Goal: Navigation & Orientation: Find specific page/section

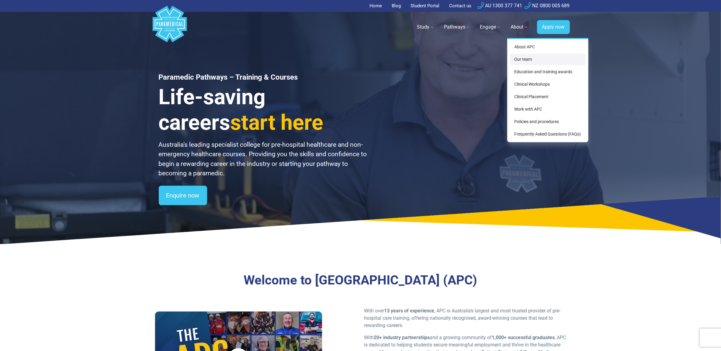
click at [542, 59] on link "Our team" at bounding box center [547, 59] width 76 height 11
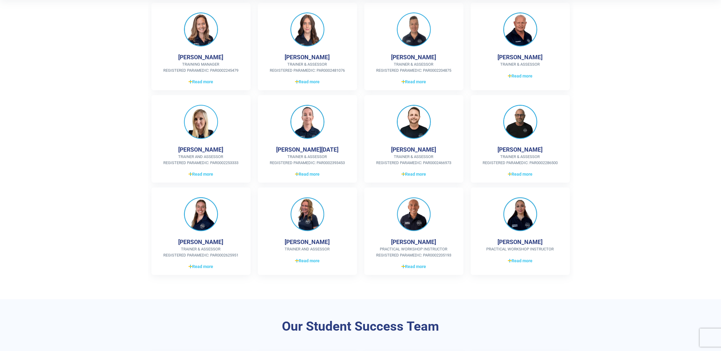
scroll to position [190, 0]
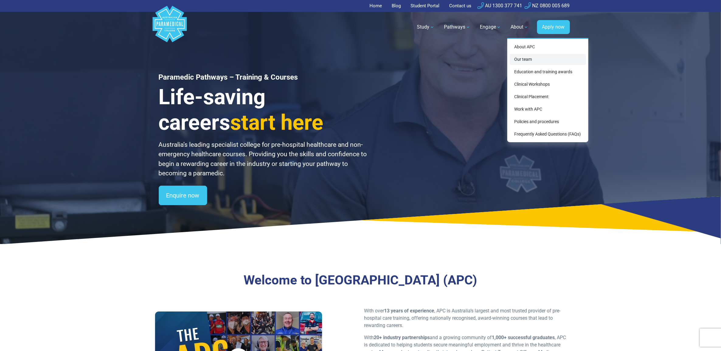
click at [534, 59] on link "Our team" at bounding box center [547, 59] width 76 height 11
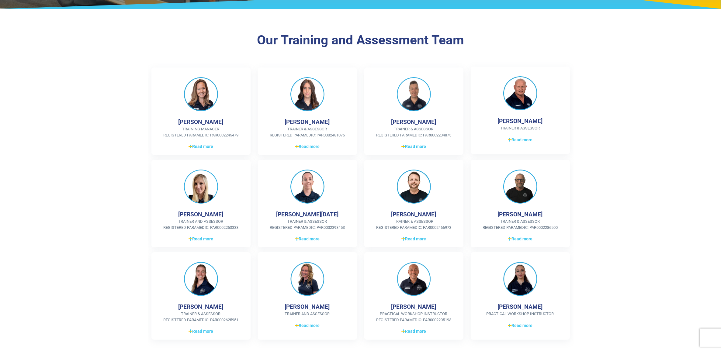
scroll to position [190, 0]
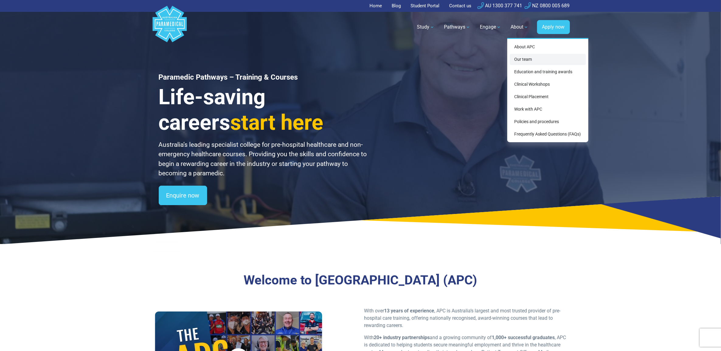
click at [529, 58] on link "Our team" at bounding box center [547, 59] width 76 height 11
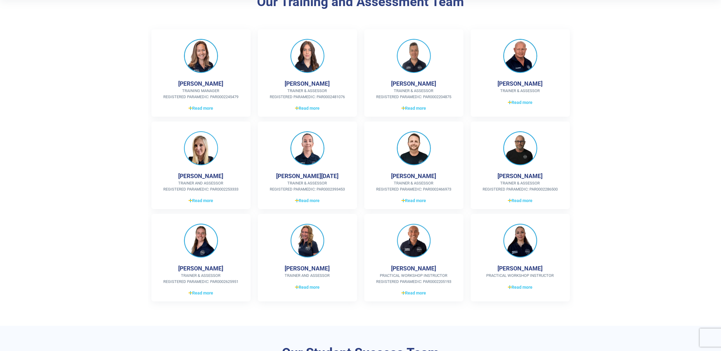
scroll to position [152, 0]
